Goal: Obtain resource: Download file/media

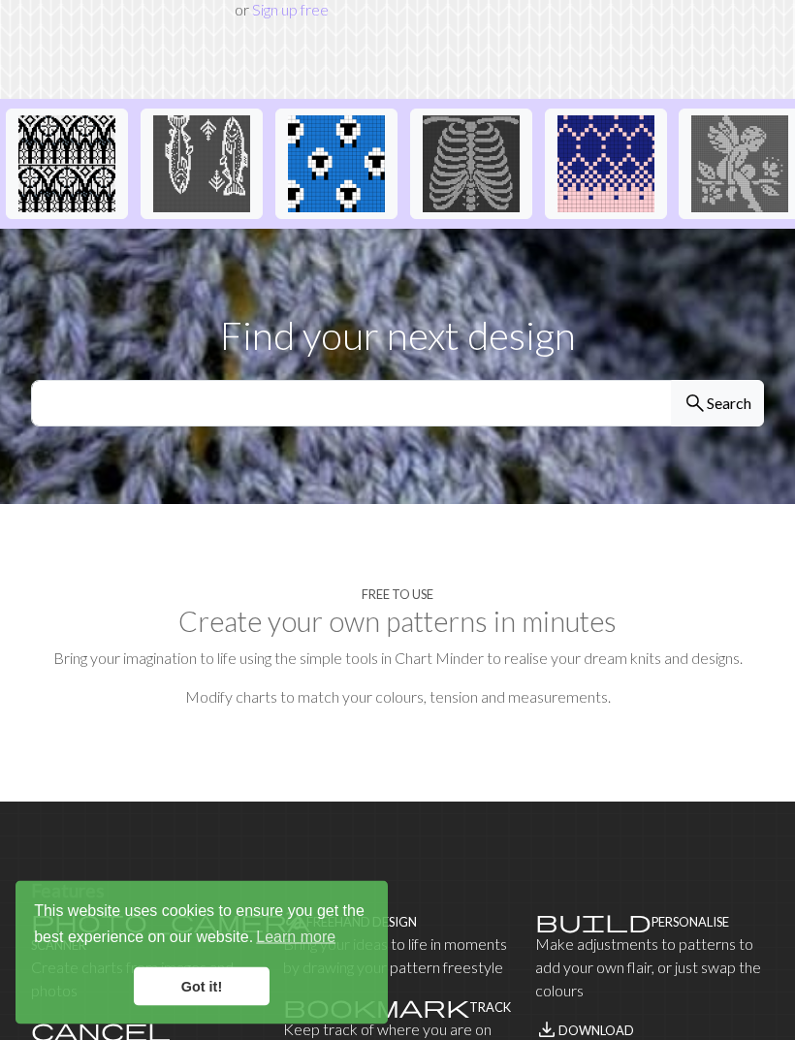
scroll to position [399, 0]
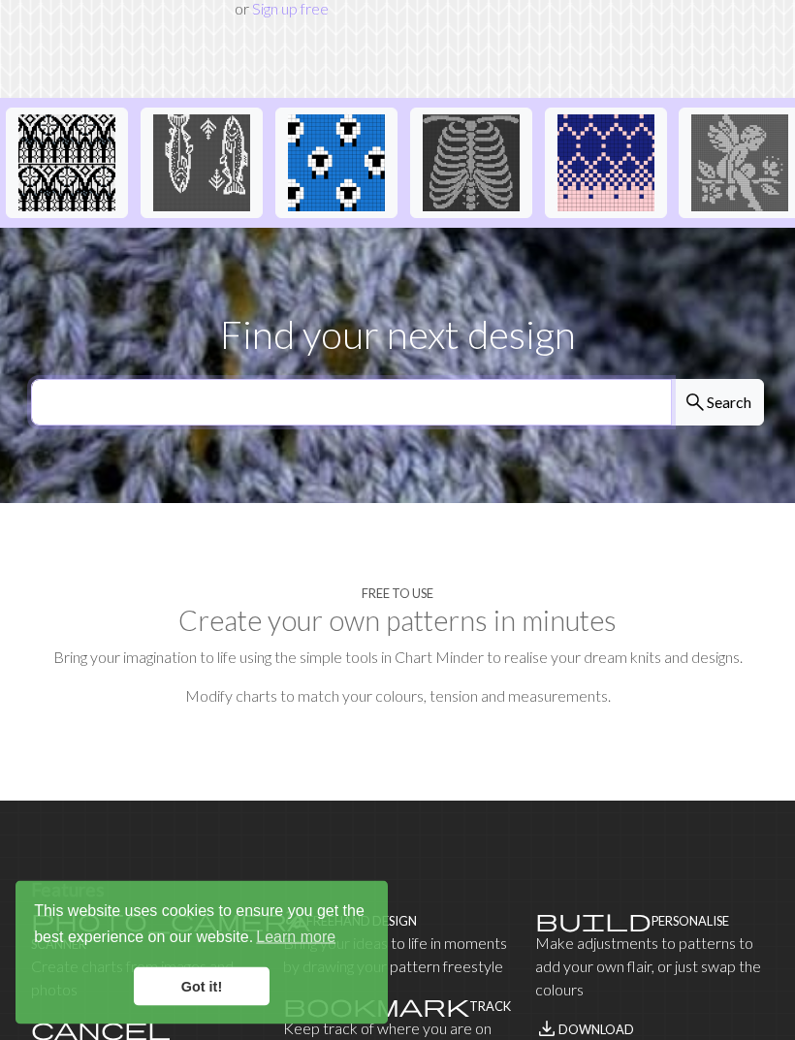
click at [111, 380] on input "text" at bounding box center [351, 403] width 641 height 47
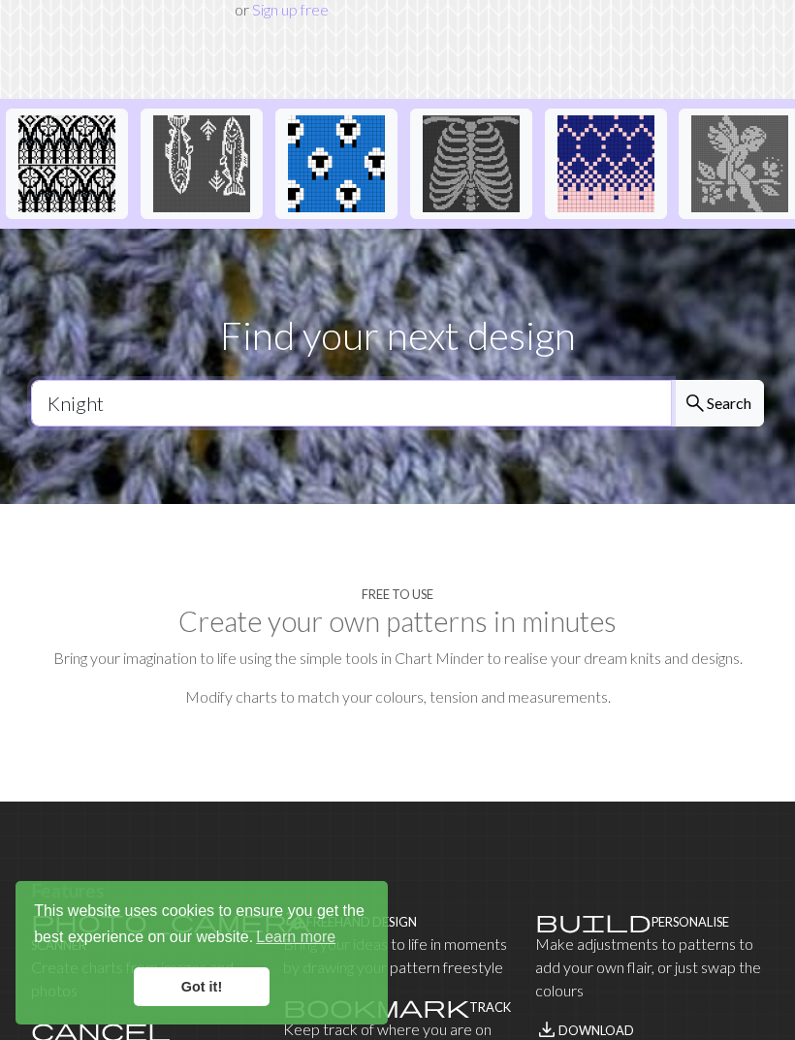
type input "Knight"
click at [722, 380] on button "search Search" at bounding box center [717, 403] width 93 height 47
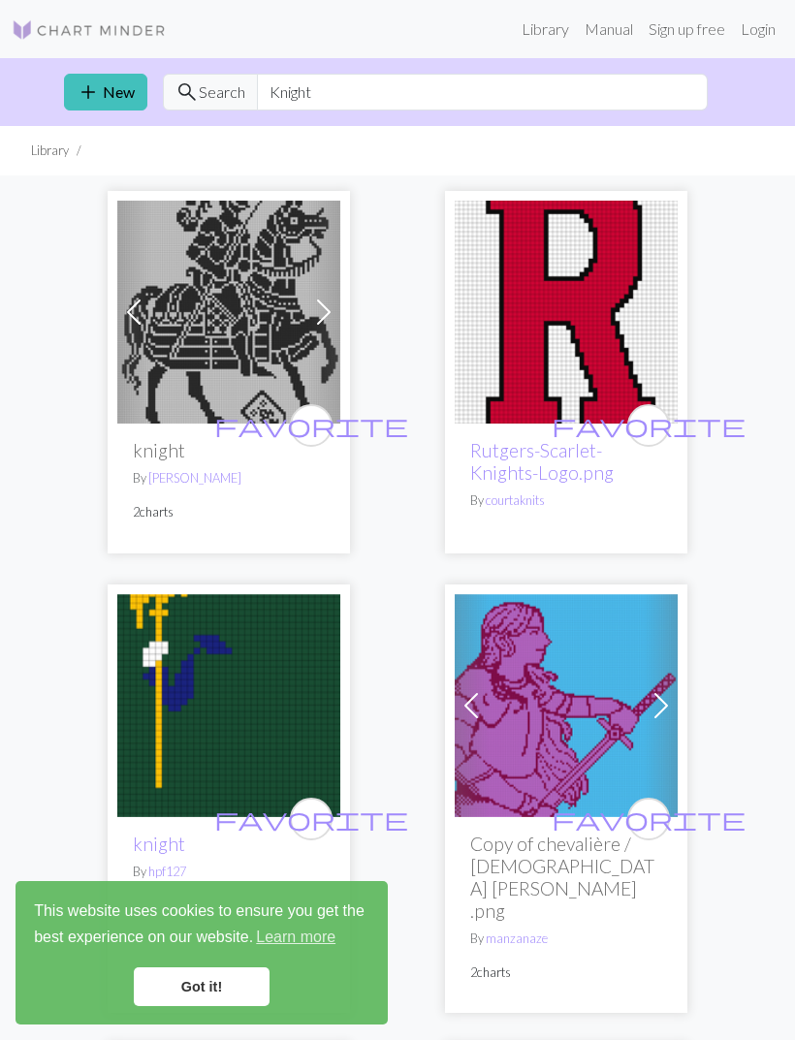
click at [231, 311] on img at bounding box center [228, 312] width 223 height 223
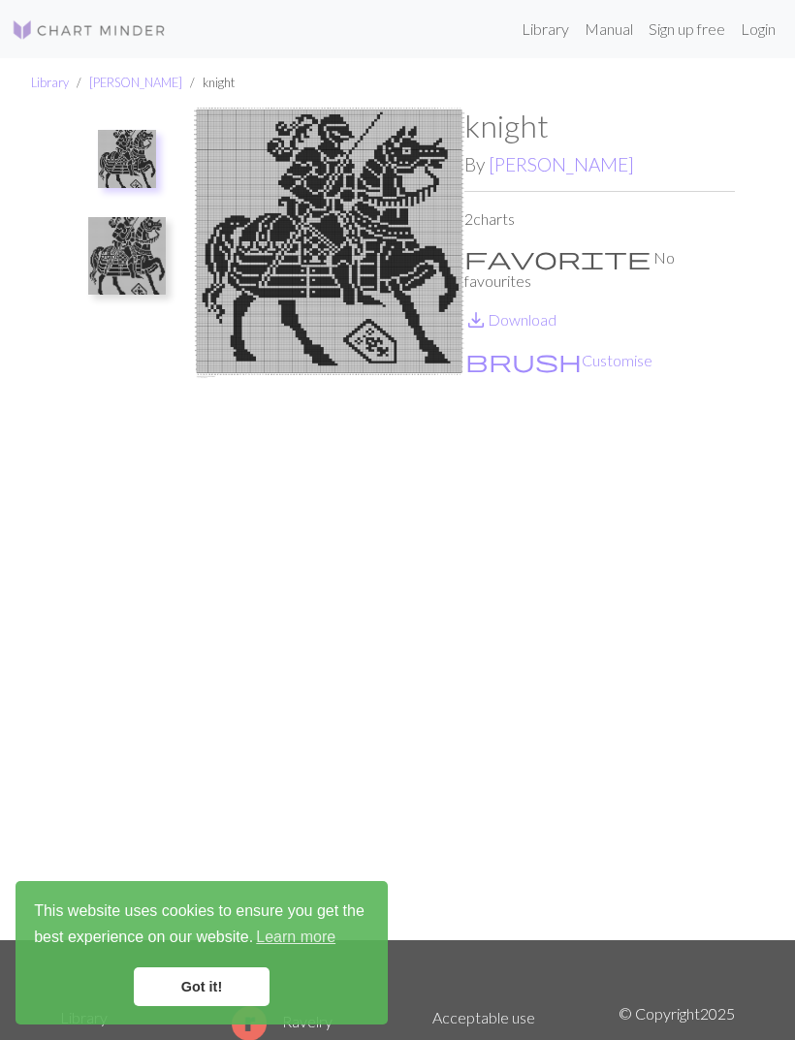
click at [523, 310] on link "save_alt Download" at bounding box center [510, 319] width 92 height 18
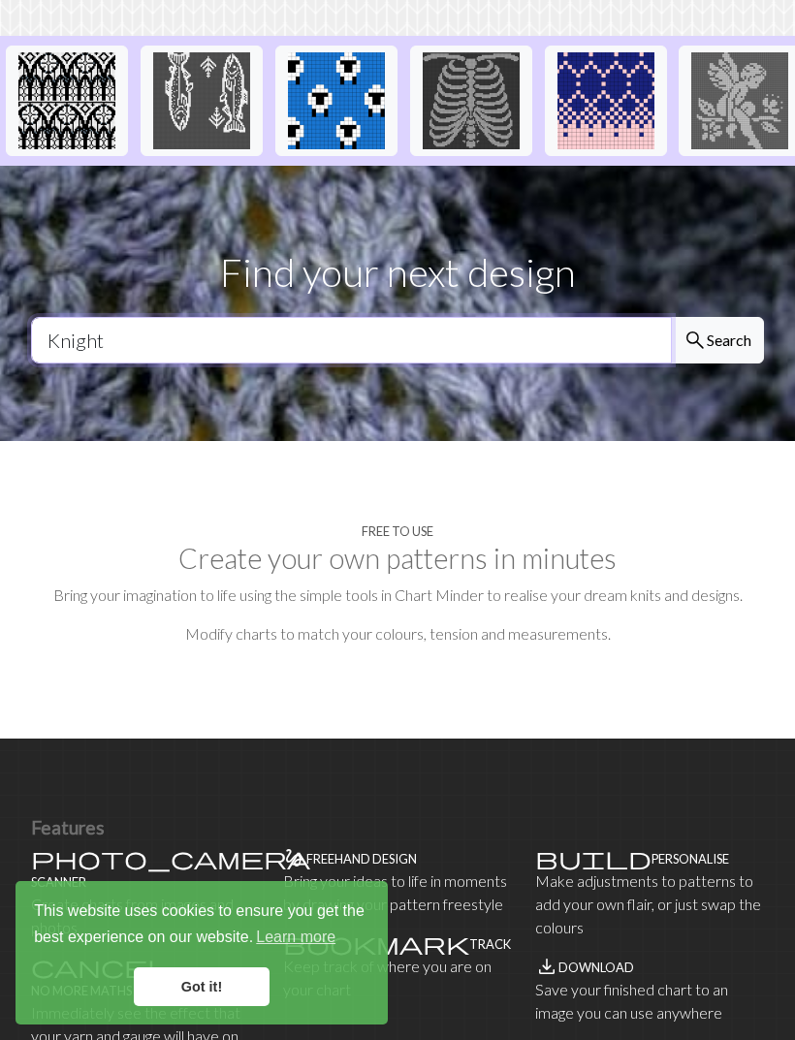
click at [612, 318] on input "Knight" at bounding box center [351, 340] width 641 height 47
type input "K"
type input "Medieval"
click at [716, 317] on button "search Search" at bounding box center [717, 340] width 93 height 47
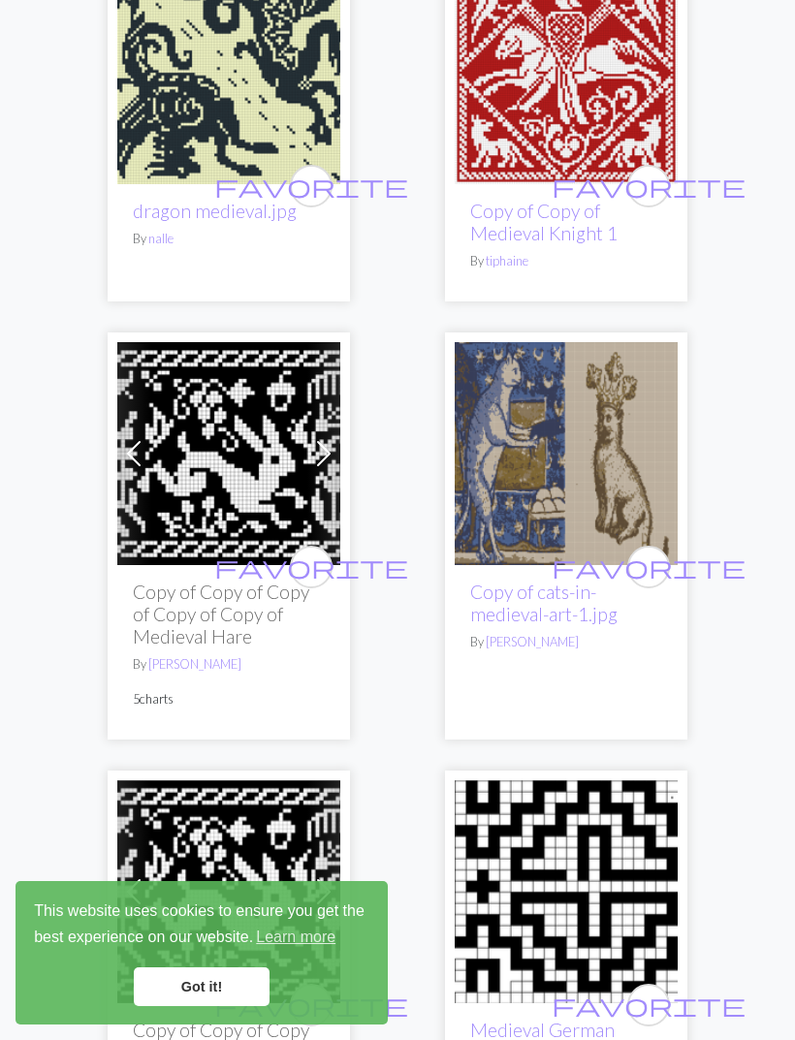
scroll to position [5272, 0]
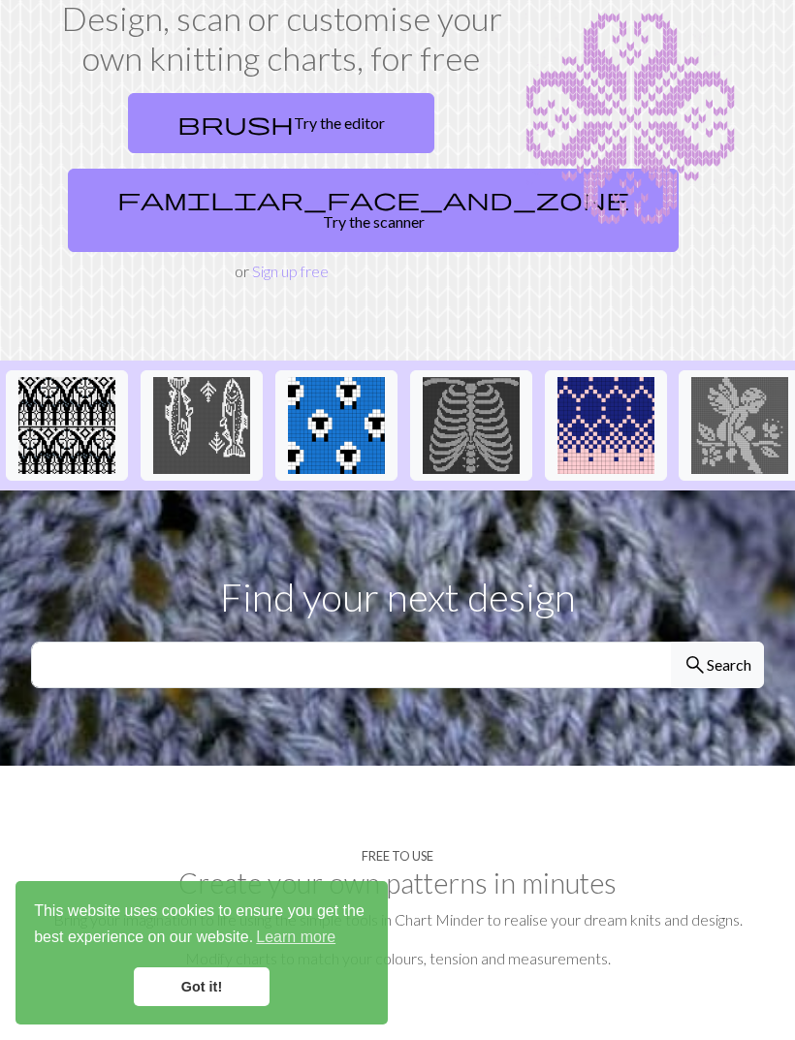
scroll to position [139, 0]
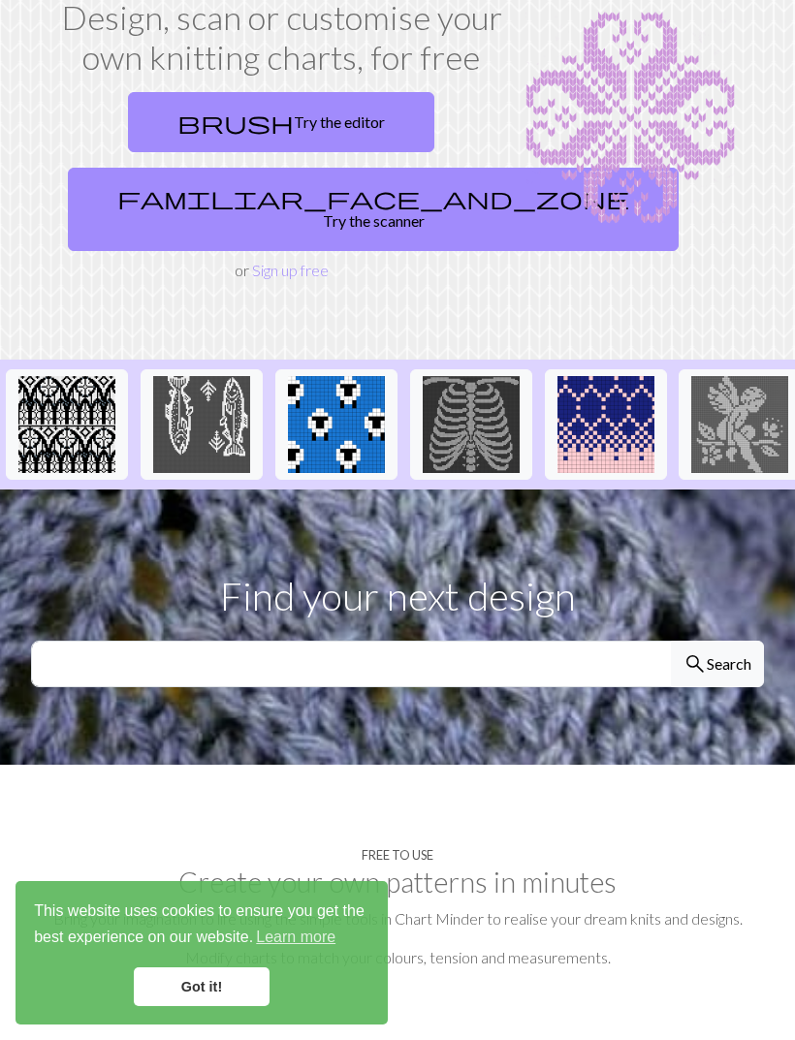
click at [70, 399] on img at bounding box center [66, 424] width 97 height 97
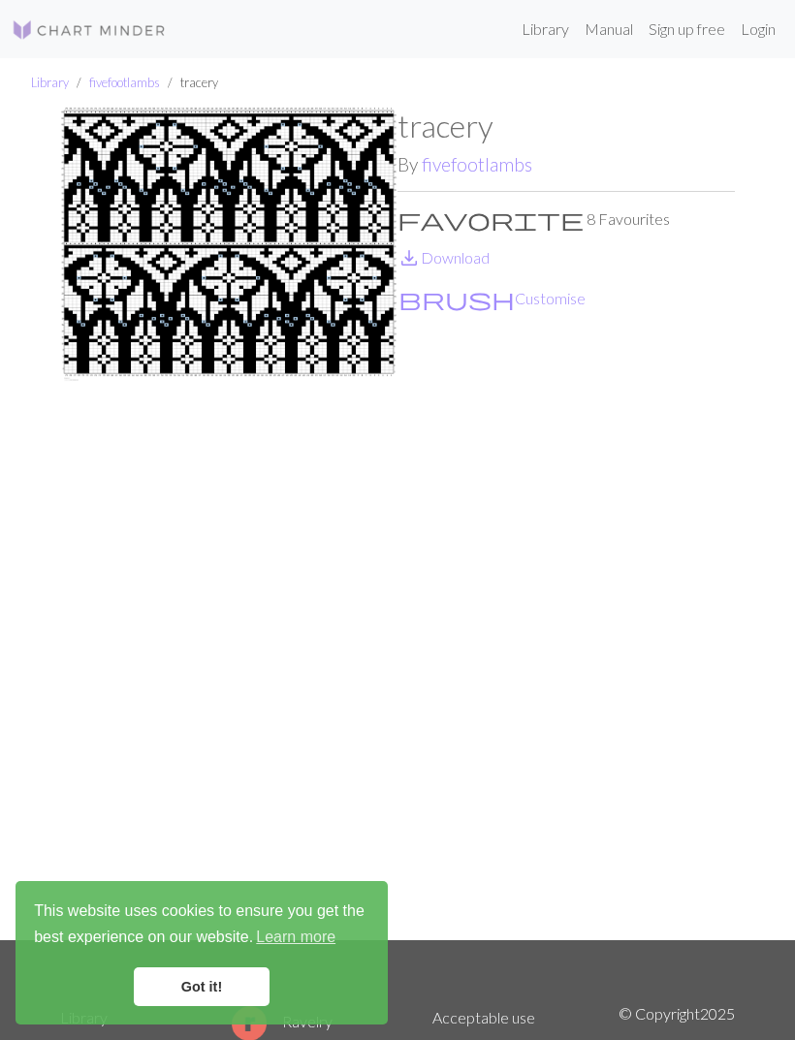
click at [77, 289] on img at bounding box center [228, 524] width 337 height 832
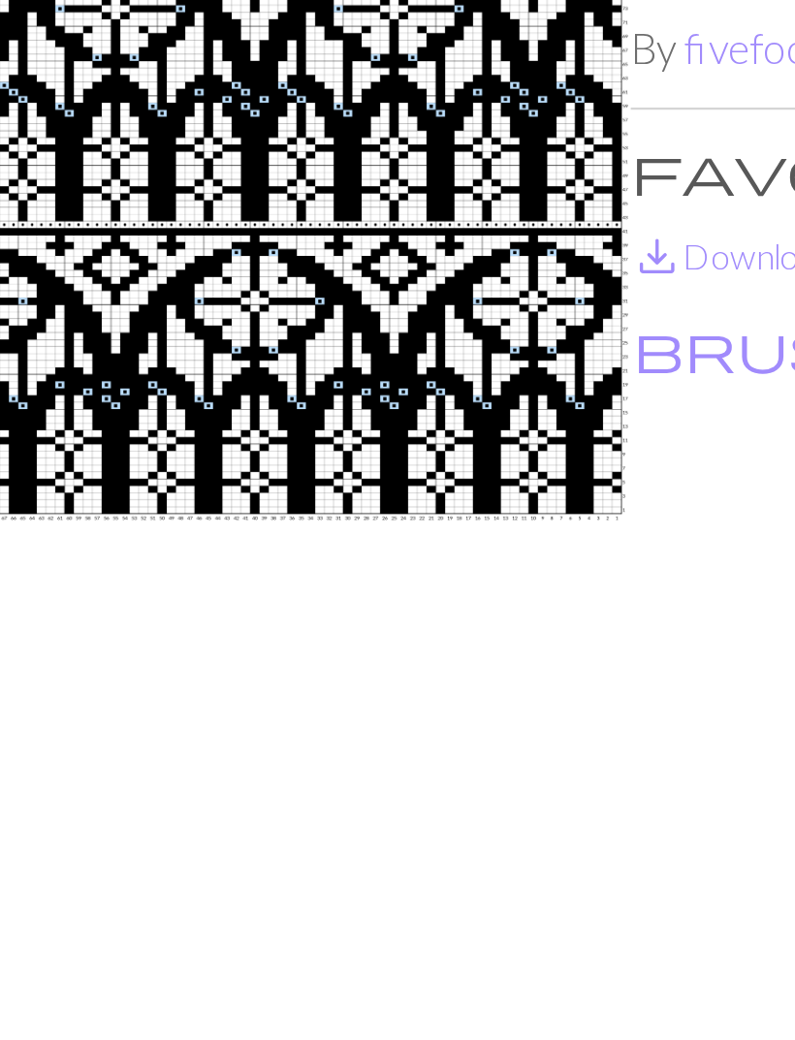
click at [60, 160] on img at bounding box center [228, 524] width 337 height 832
click at [60, 159] on img at bounding box center [228, 524] width 337 height 832
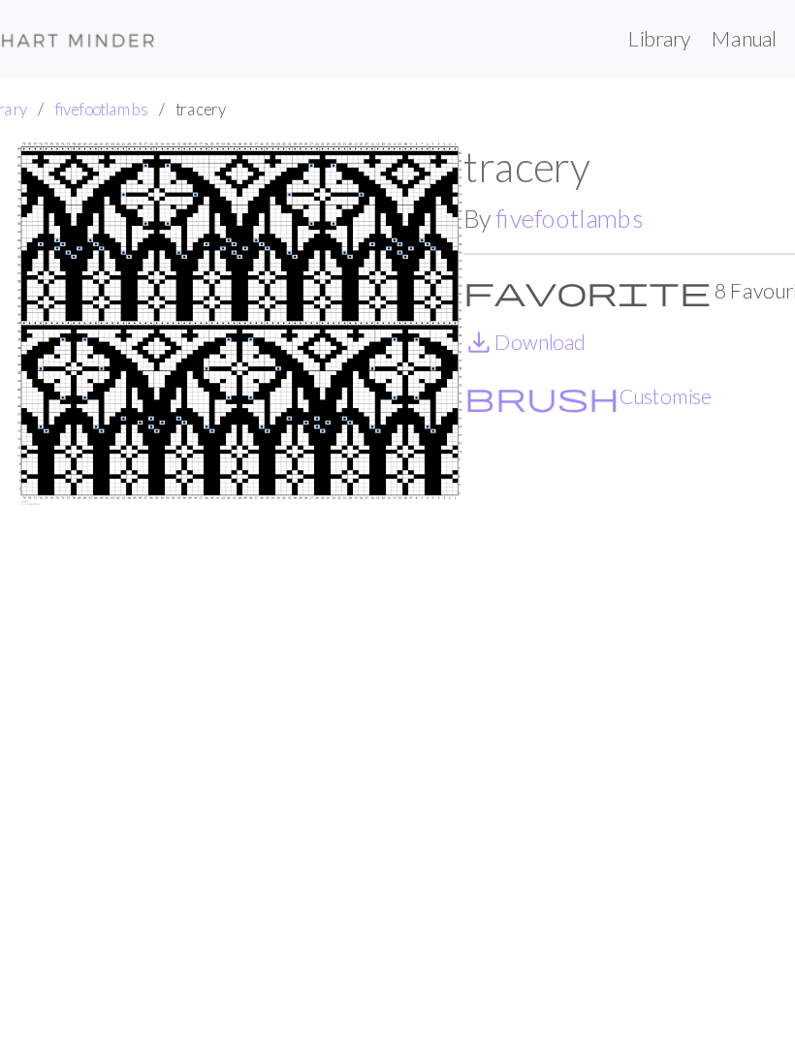
scroll to position [139, 0]
